Goal: Navigation & Orientation: Find specific page/section

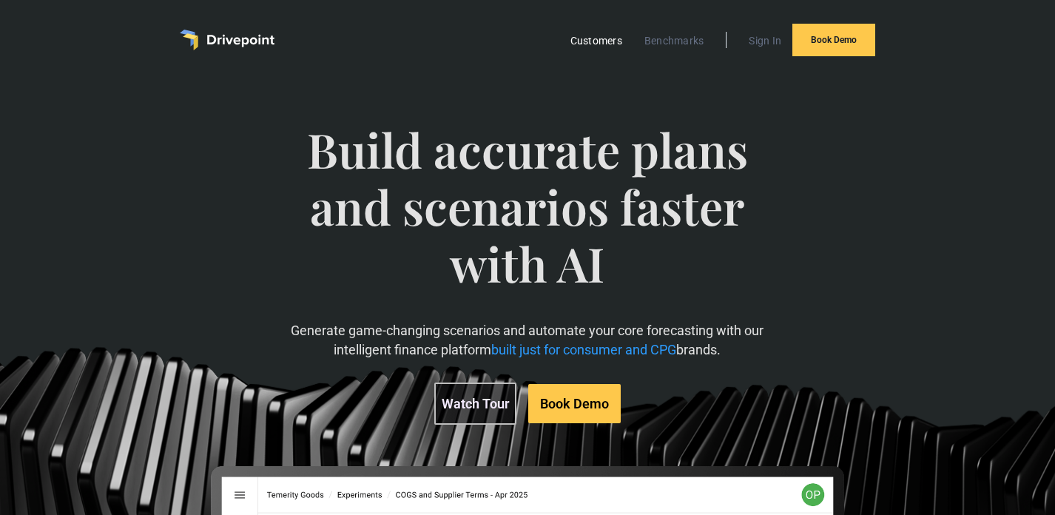
click at [604, 38] on link "Customers" at bounding box center [596, 40] width 67 height 19
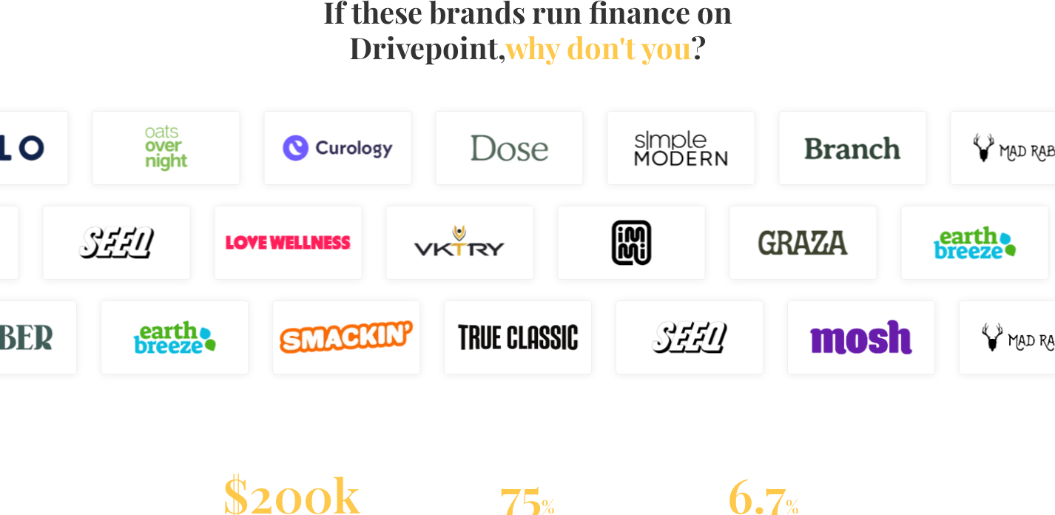
scroll to position [998, 0]
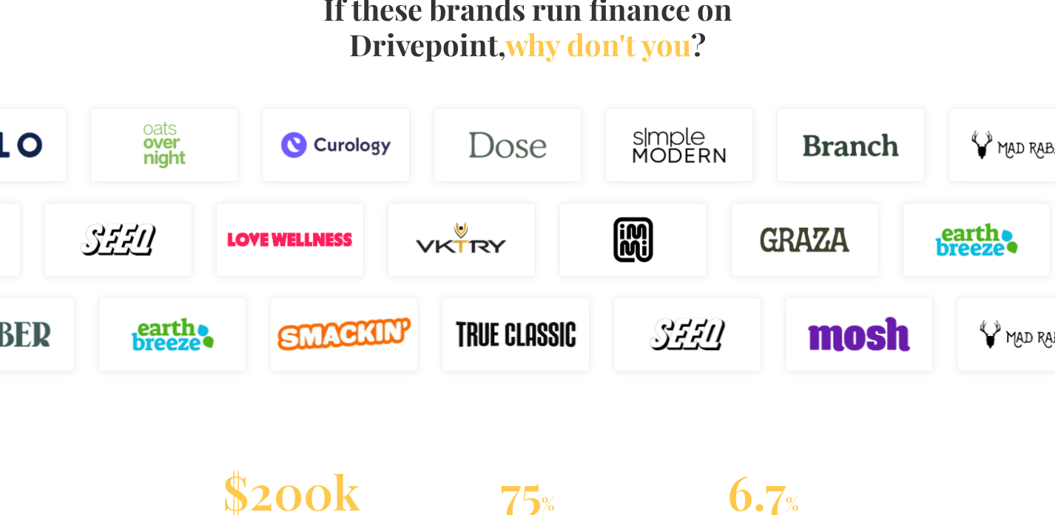
click at [775, 237] on img at bounding box center [805, 240] width 148 height 74
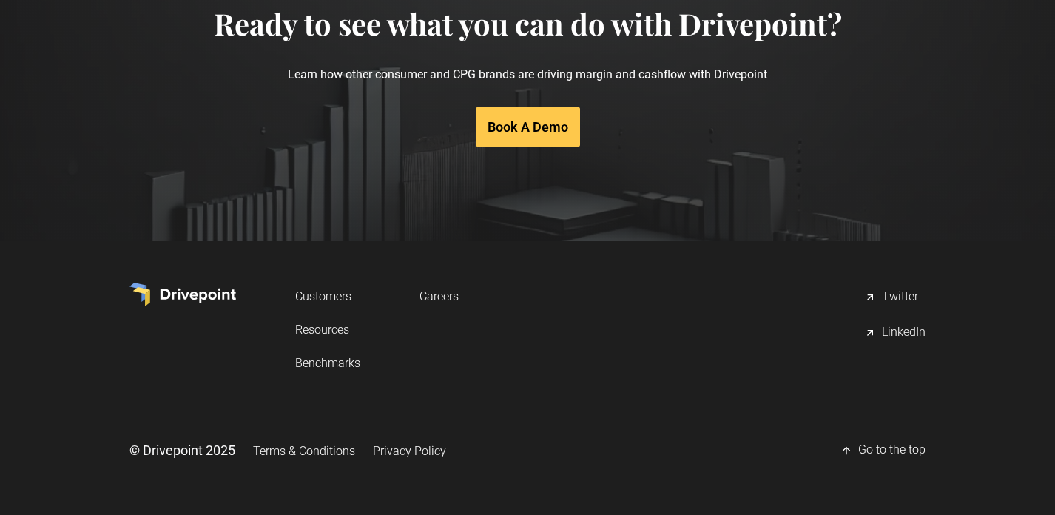
scroll to position [3227, 0]
click at [459, 297] on link "Careers" at bounding box center [439, 296] width 39 height 27
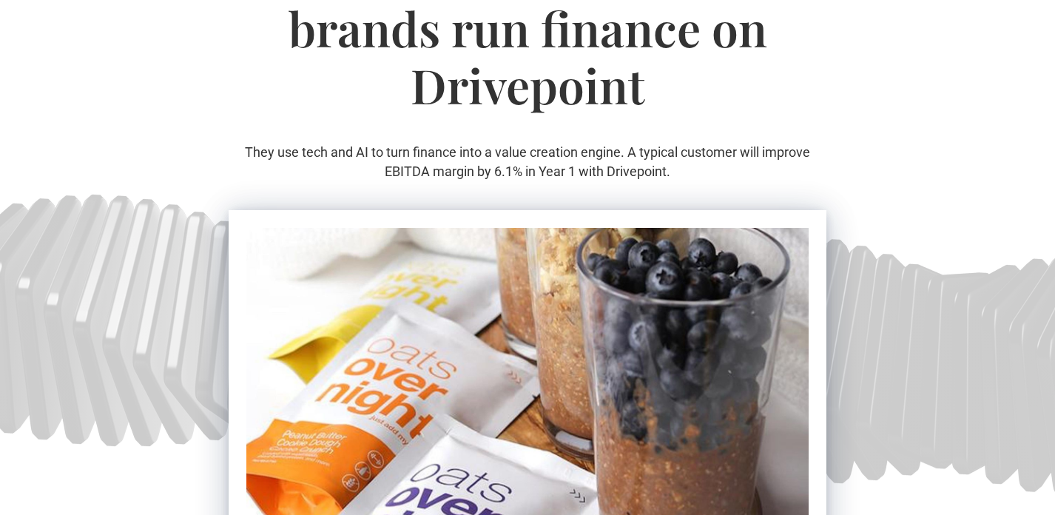
scroll to position [0, 0]
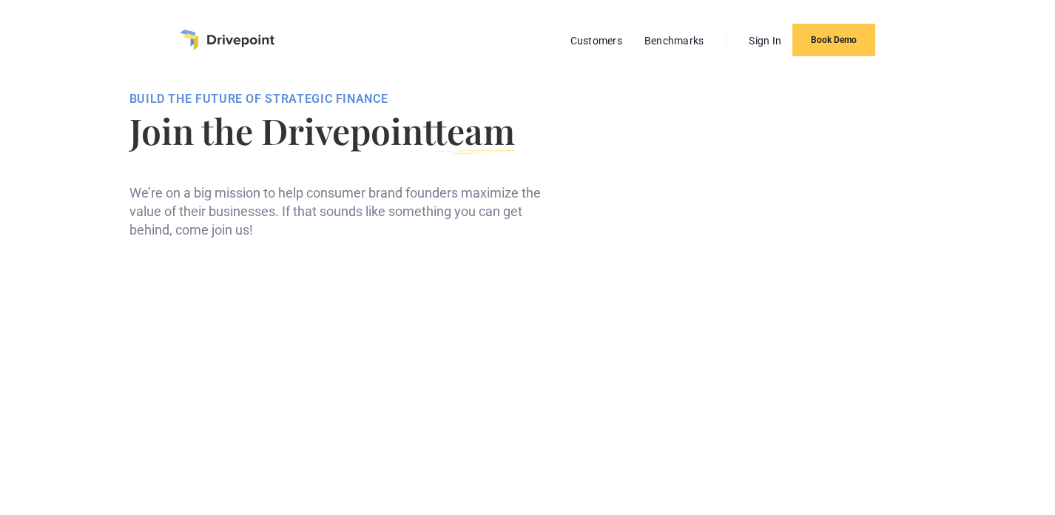
click at [519, 172] on div at bounding box center [341, 160] width 423 height 24
